Goal: Navigation & Orientation: Find specific page/section

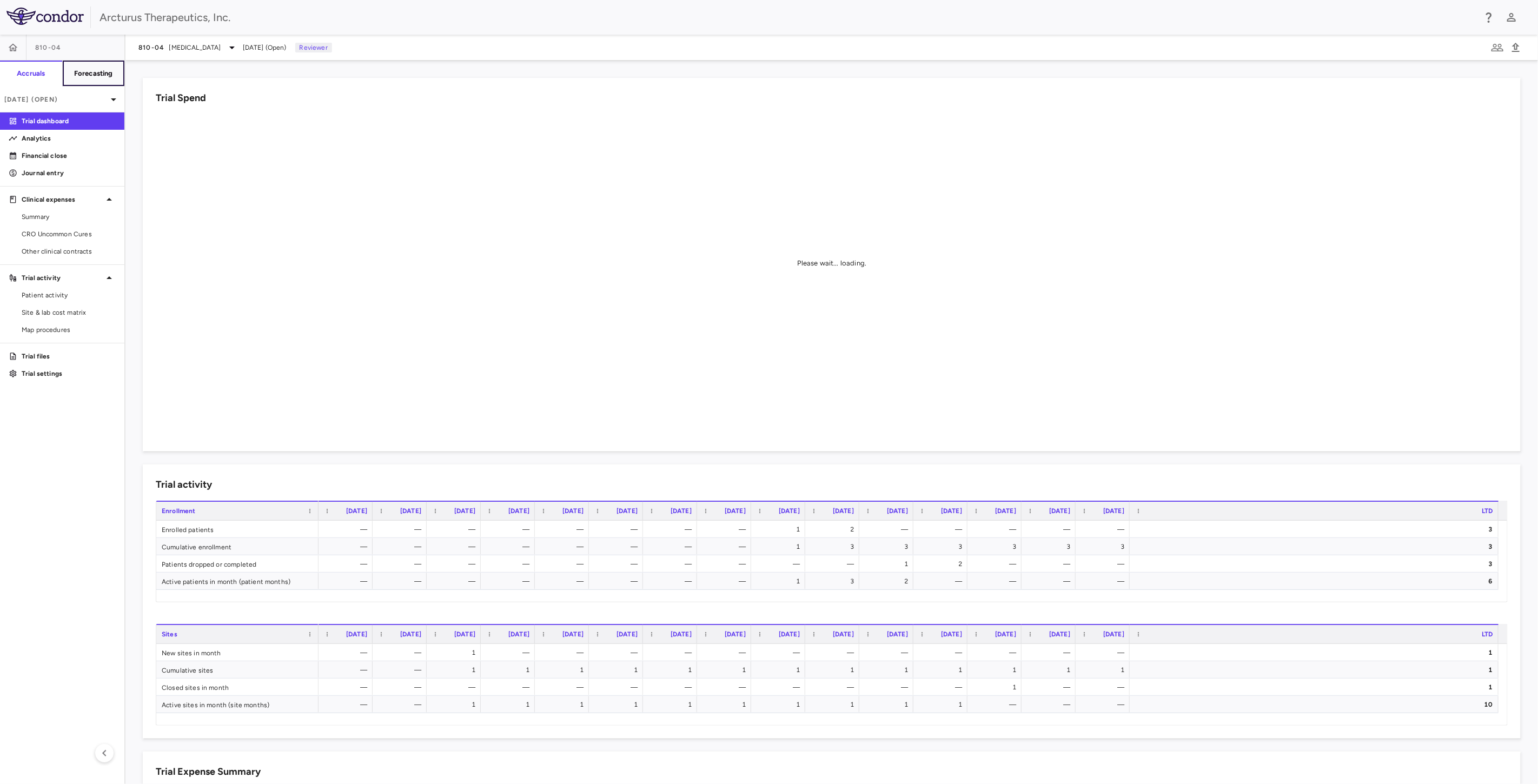
click at [105, 78] on button "Forecasting" at bounding box center [94, 73] width 63 height 26
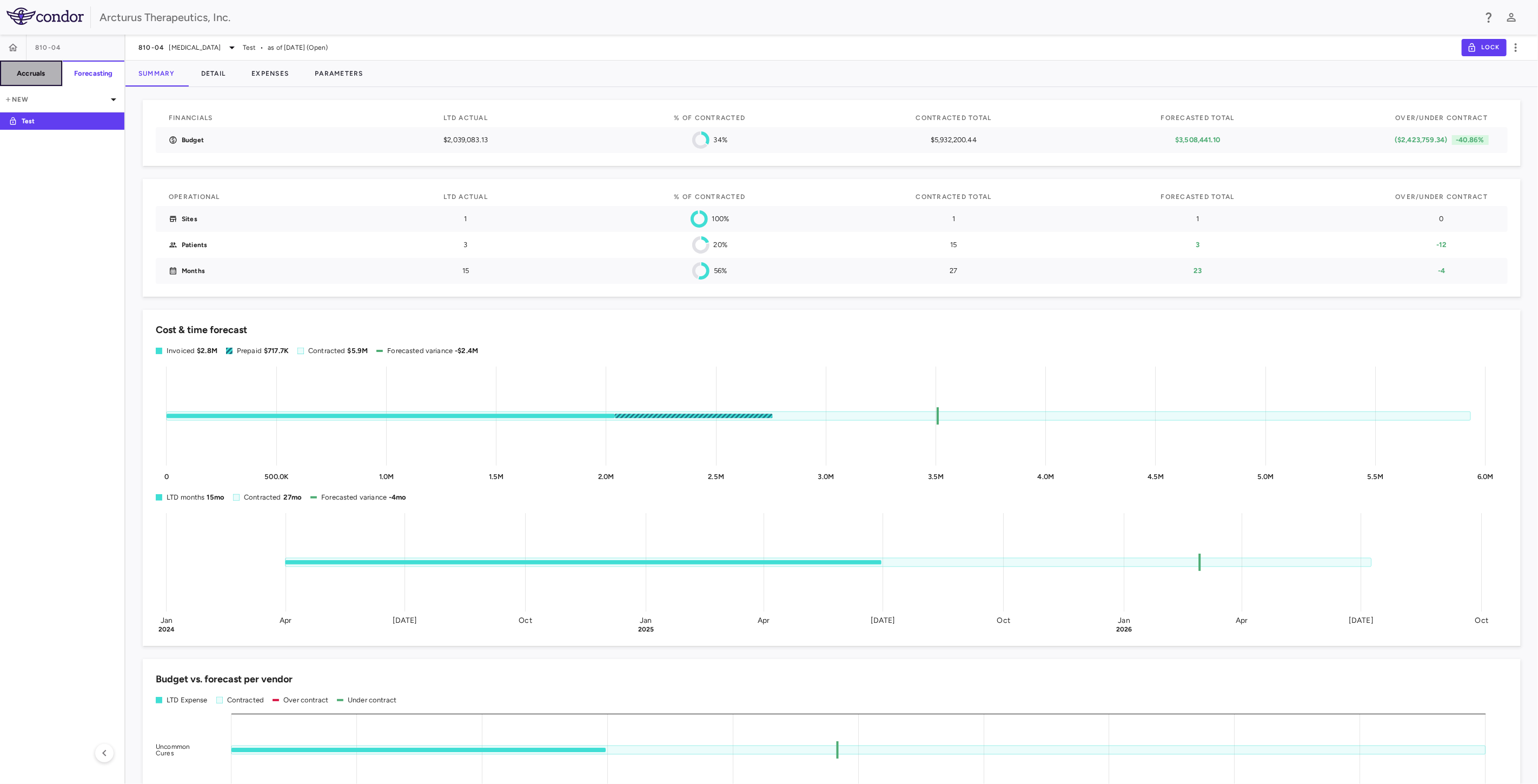
click at [41, 75] on h6 "Accruals" at bounding box center [31, 73] width 28 height 10
